Goal: Task Accomplishment & Management: Manage account settings

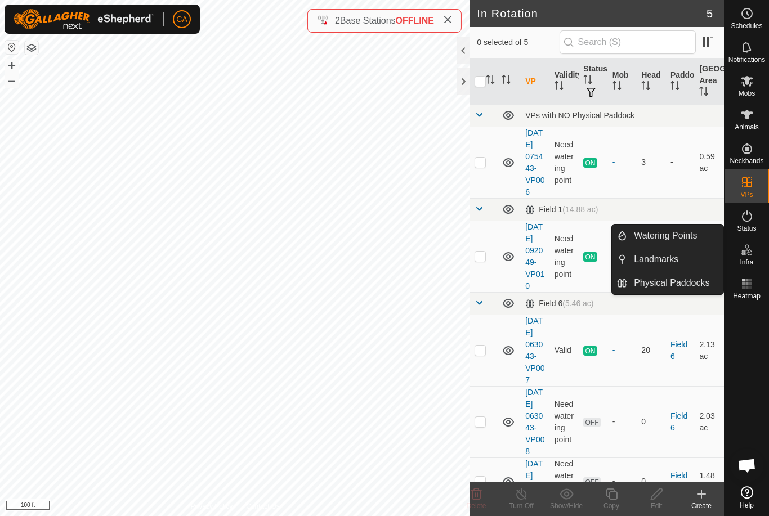
click at [690, 261] on link "Landmarks" at bounding box center [675, 259] width 96 height 23
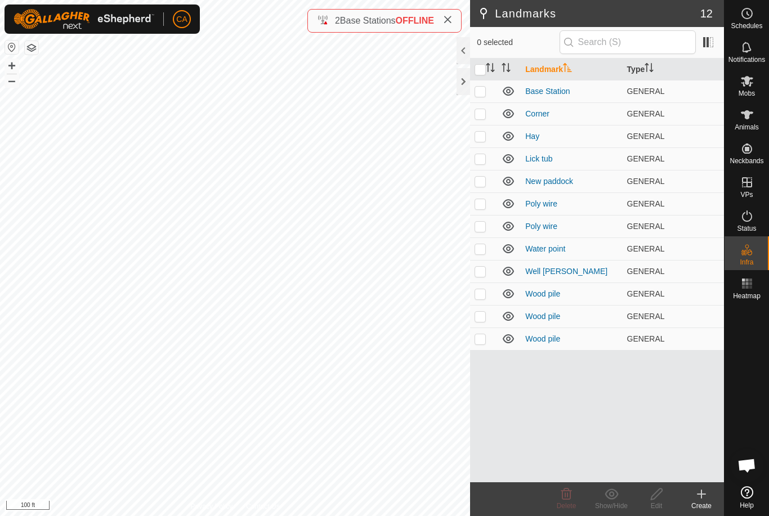
click at [488, 295] on td at bounding box center [483, 293] width 27 height 23
click at [482, 293] on p-checkbox at bounding box center [479, 293] width 11 height 9
checkbox input "false"
click at [483, 340] on p-checkbox at bounding box center [479, 338] width 11 height 9
click at [479, 342] on p-checkbox at bounding box center [479, 338] width 11 height 9
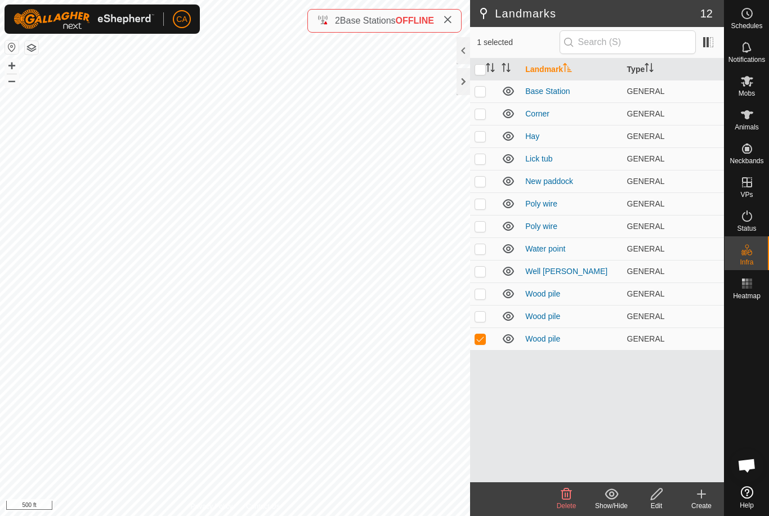
checkbox input "false"
click at [488, 272] on td at bounding box center [483, 271] width 27 height 23
click at [483, 272] on p-checkbox at bounding box center [479, 271] width 11 height 9
checkbox input "false"
click at [484, 252] on p-checkbox at bounding box center [479, 248] width 11 height 9
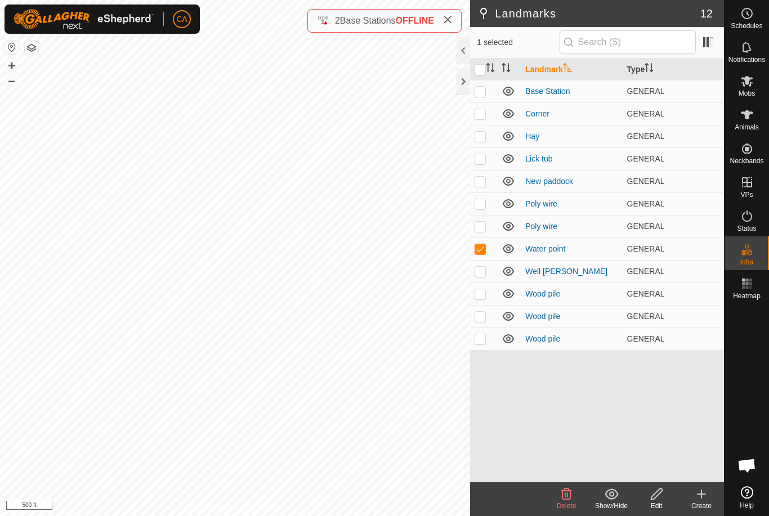
click at [481, 248] on p-checkbox at bounding box center [479, 248] width 11 height 9
checkbox input "false"
click at [485, 225] on p-checkbox at bounding box center [479, 226] width 11 height 9
checkbox input "true"
click at [484, 203] on p-checkbox at bounding box center [479, 203] width 11 height 9
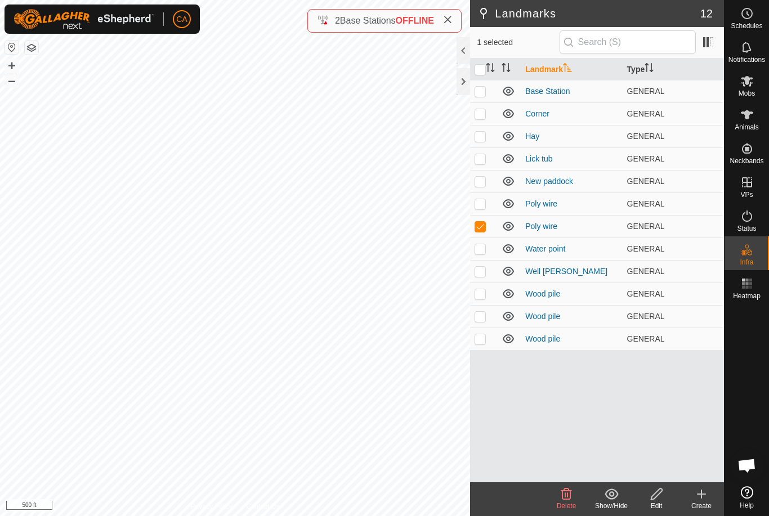
checkbox input "true"
click at [484, 178] on p-checkbox at bounding box center [479, 181] width 11 height 9
checkbox input "true"
click at [481, 159] on p-checkbox at bounding box center [479, 158] width 11 height 9
checkbox input "true"
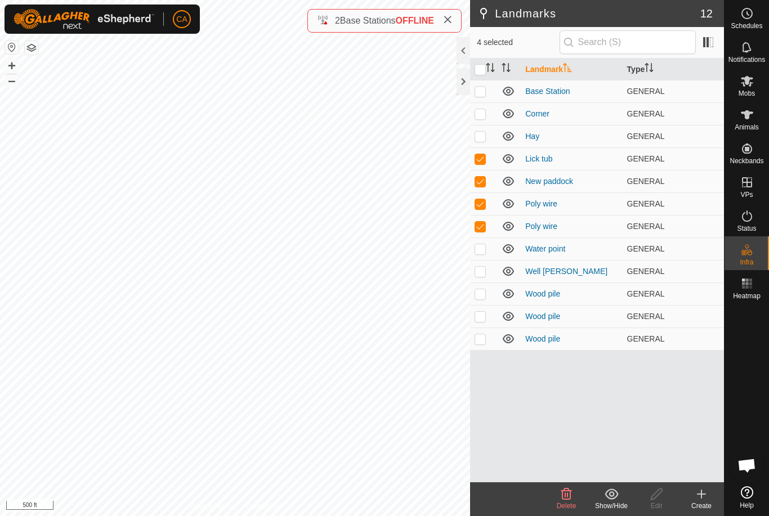
click at [487, 133] on td at bounding box center [483, 136] width 27 height 23
checkbox input "true"
click at [484, 111] on p-checkbox at bounding box center [479, 113] width 11 height 9
checkbox input "true"
click at [483, 249] on p-checkbox at bounding box center [479, 248] width 11 height 9
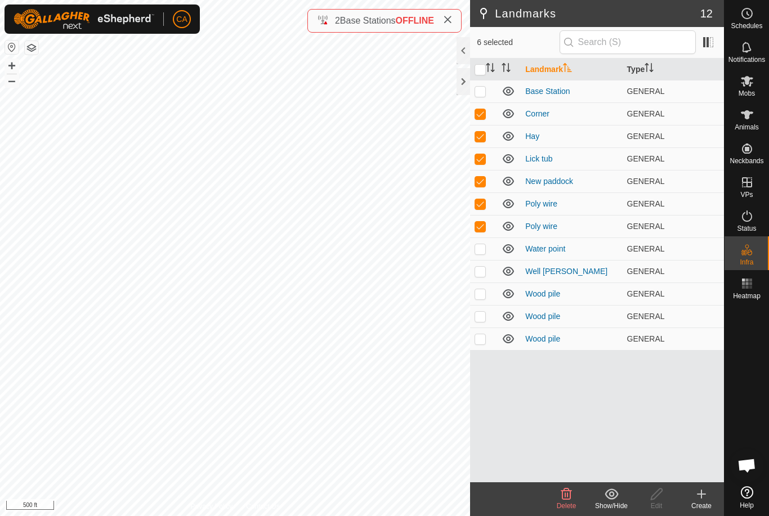
checkbox input "true"
click at [485, 271] on p-checkbox at bounding box center [479, 271] width 11 height 9
checkbox input "true"
click at [483, 293] on p-checkbox at bounding box center [479, 293] width 11 height 9
checkbox input "true"
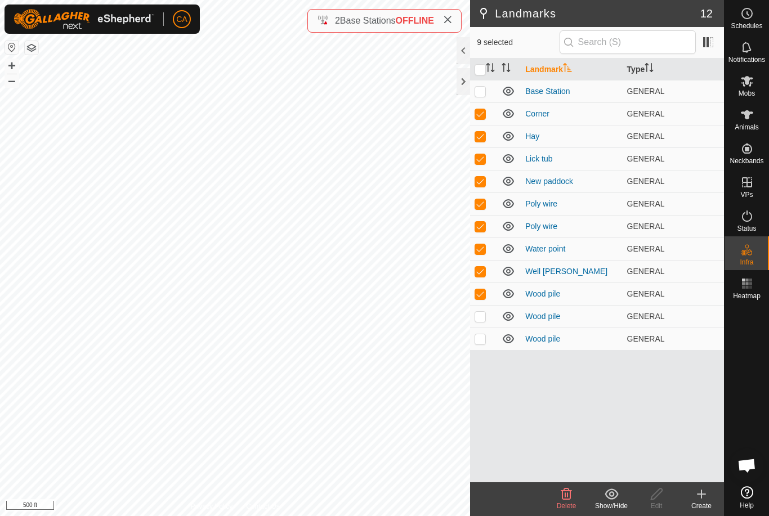
click at [482, 313] on p-checkbox at bounding box center [479, 316] width 11 height 9
checkbox input "true"
click at [483, 338] on p-checkbox at bounding box center [479, 338] width 11 height 9
checkbox input "true"
click at [487, 91] on td at bounding box center [483, 91] width 27 height 23
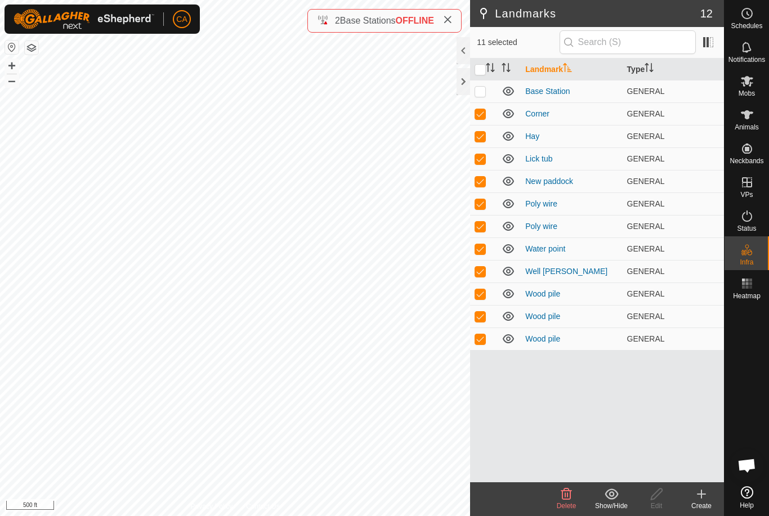
checkbox input "true"
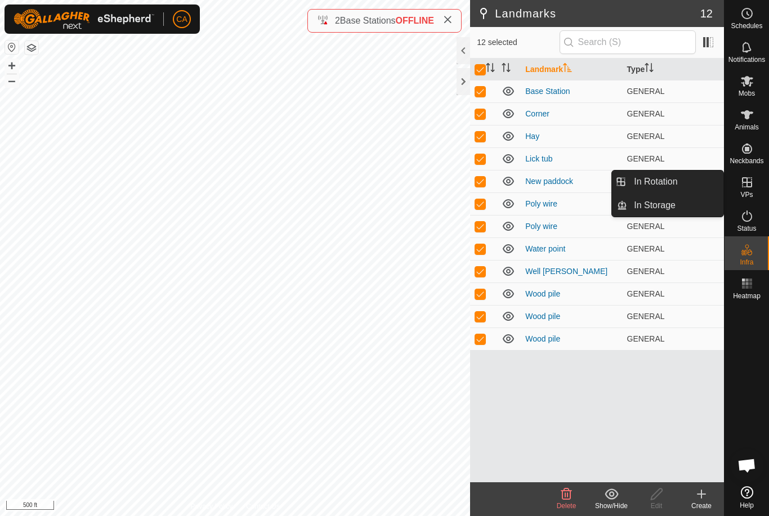
click at [694, 182] on link "In Rotation" at bounding box center [675, 181] width 96 height 23
